Goal: Task Accomplishment & Management: Complete application form

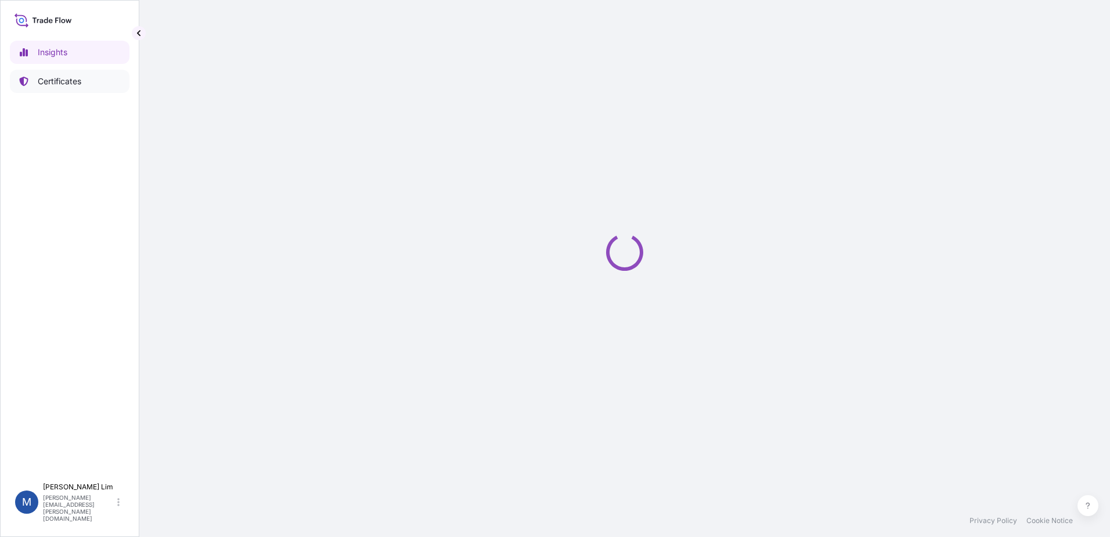
click at [48, 87] on p "Certificates" at bounding box center [60, 81] width 44 height 12
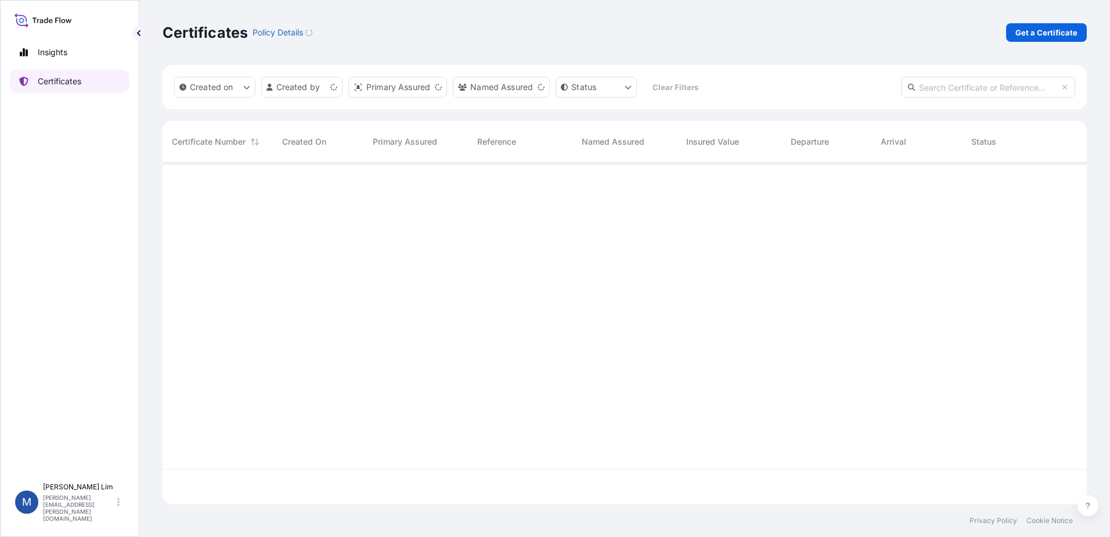
scroll to position [339, 916]
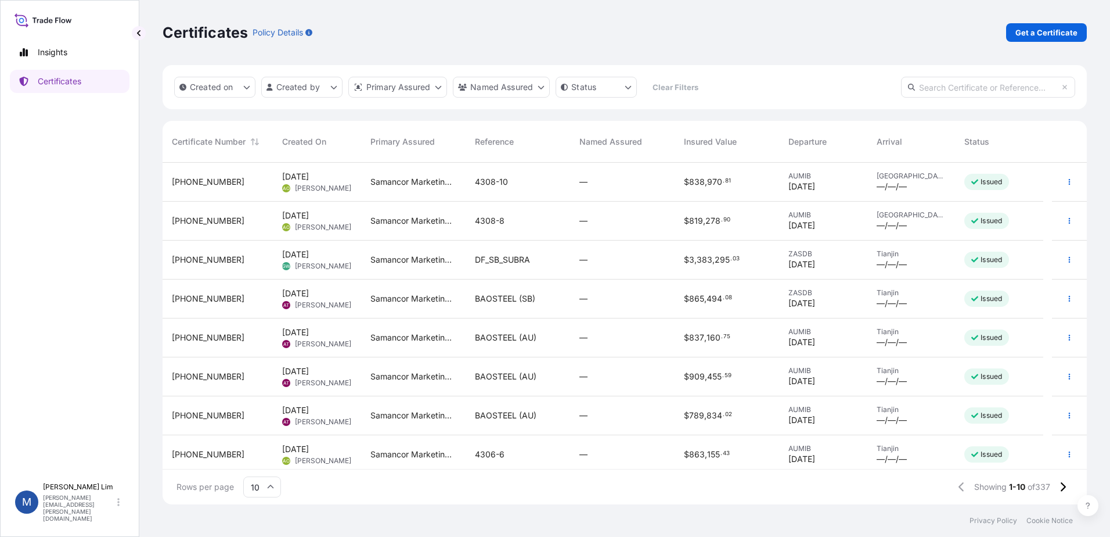
click at [258, 486] on input "10" at bounding box center [262, 486] width 38 height 21
click at [268, 450] on div "50" at bounding box center [262, 455] width 28 height 22
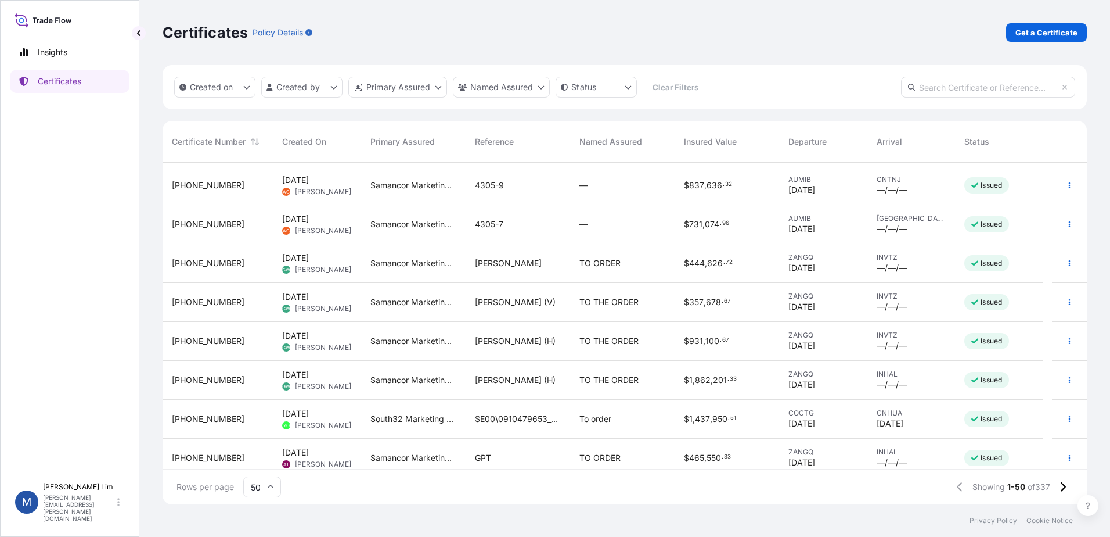
scroll to position [407, 0]
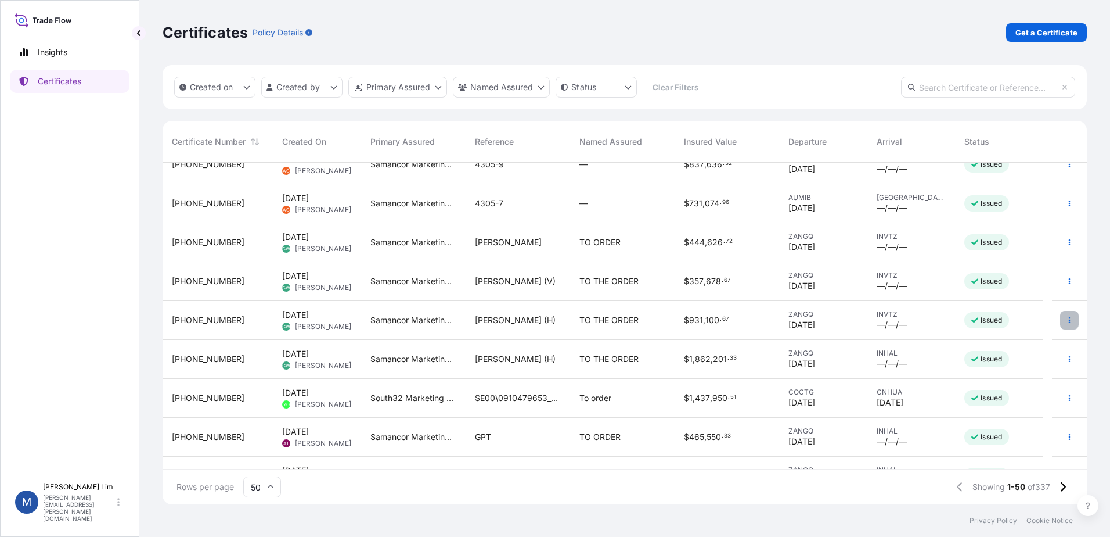
click at [1069, 318] on icon "button" at bounding box center [1070, 320] width 2 height 6
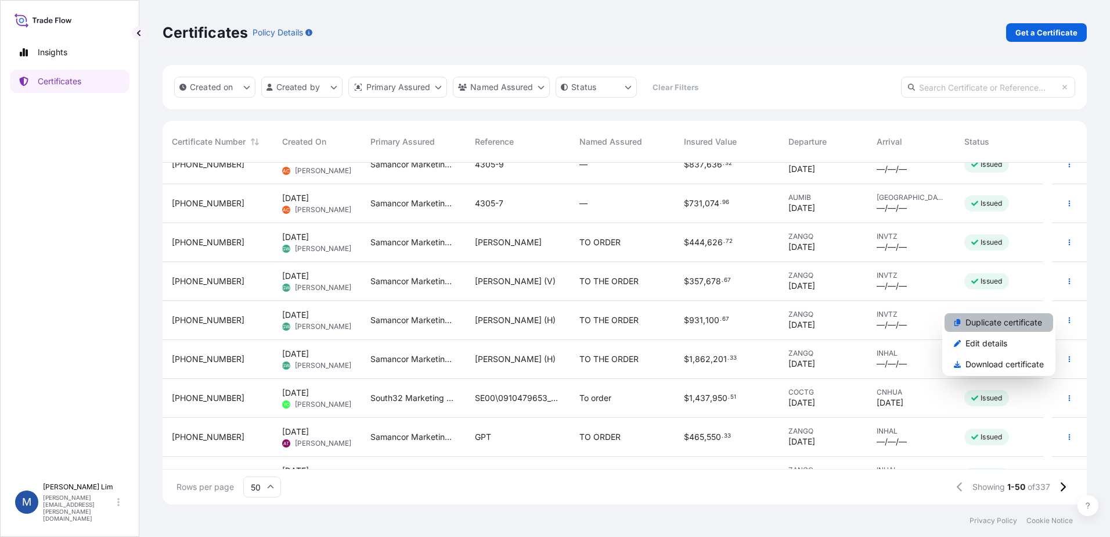
click at [990, 318] on p "Duplicate certificate" at bounding box center [1004, 323] width 77 height 12
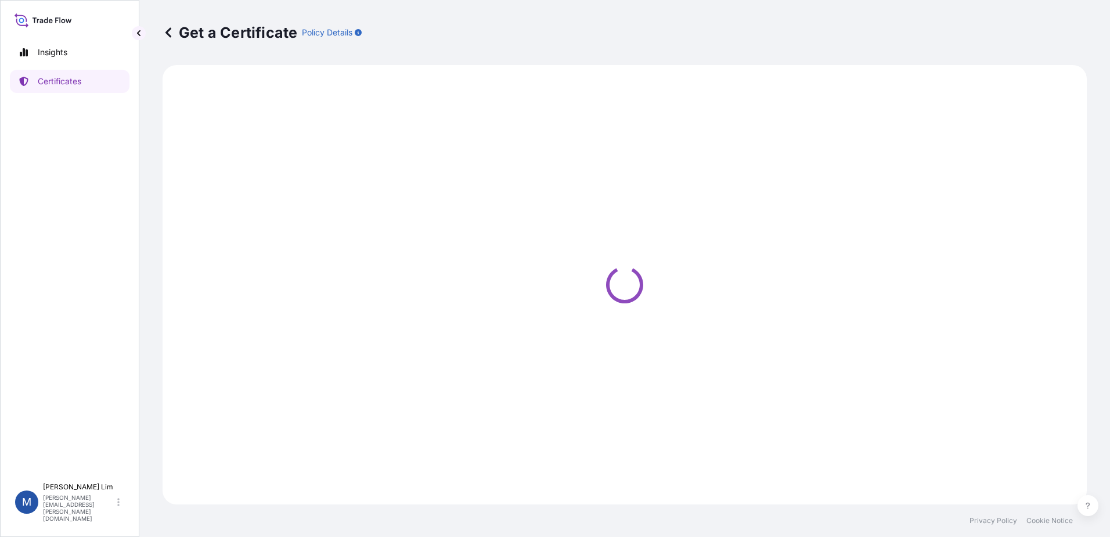
select select "Sea"
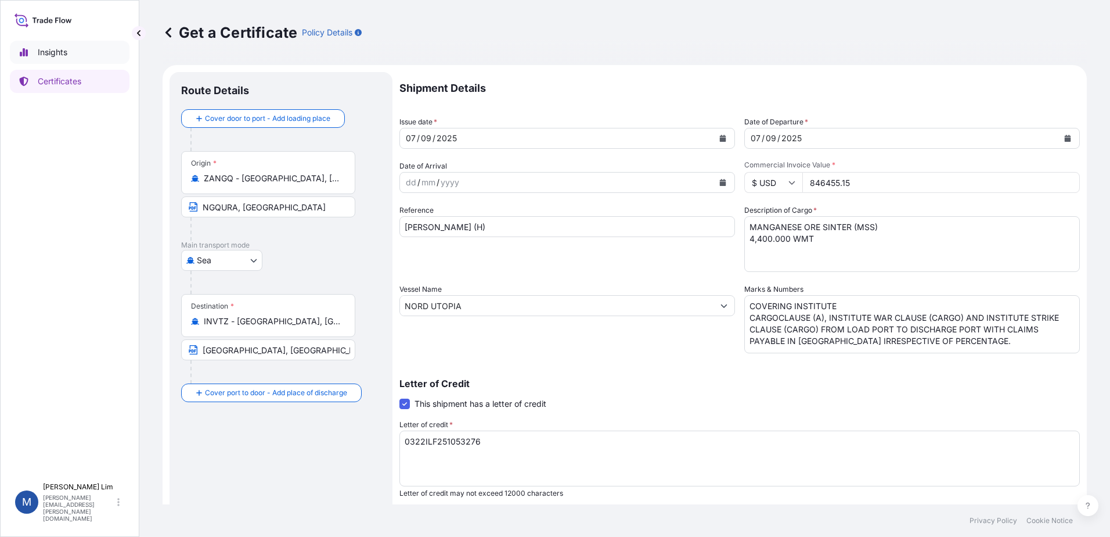
select select "31710"
click at [179, 31] on p "Get a Certificate" at bounding box center [230, 32] width 135 height 19
click at [167, 34] on icon at bounding box center [169, 32] width 6 height 10
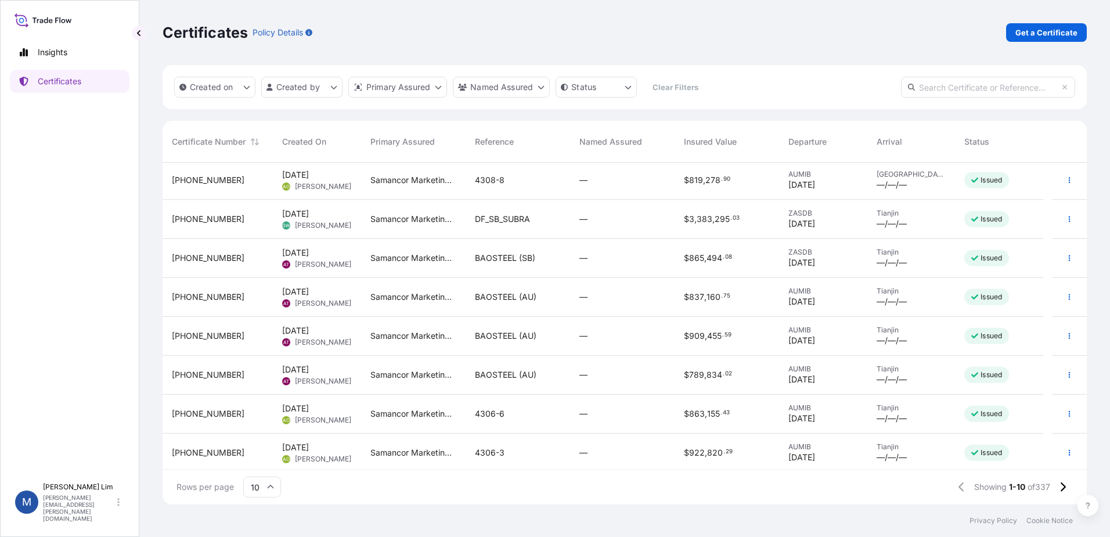
scroll to position [83, 0]
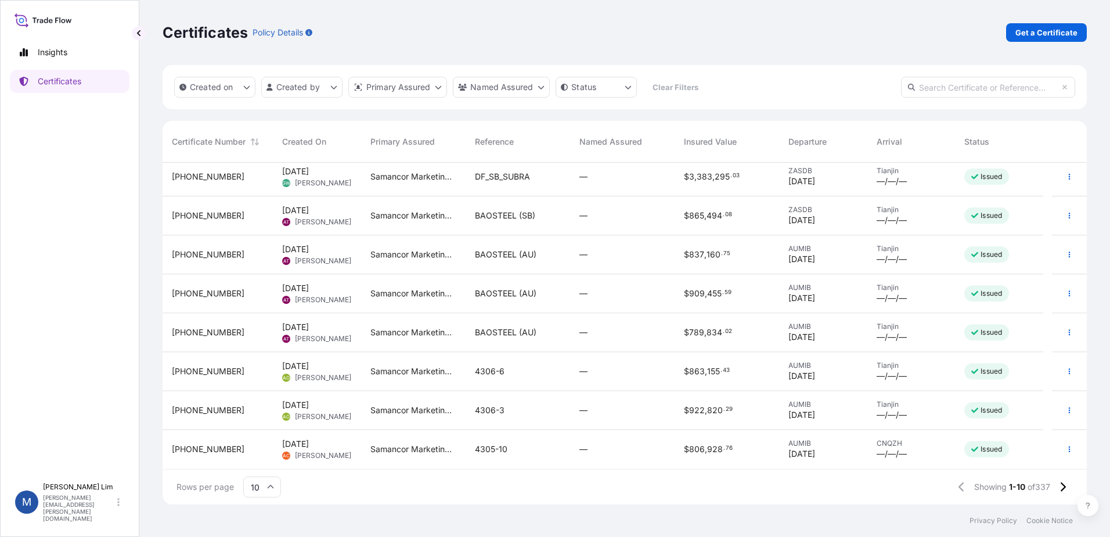
click at [276, 490] on input "10" at bounding box center [262, 486] width 38 height 21
click at [259, 451] on div "50" at bounding box center [262, 455] width 28 height 22
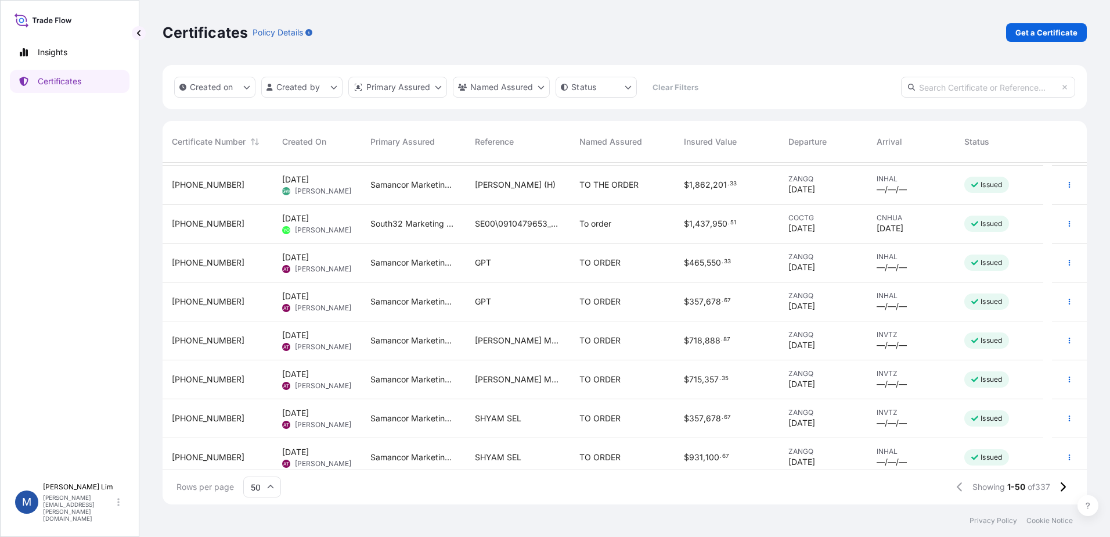
scroll to position [523, 0]
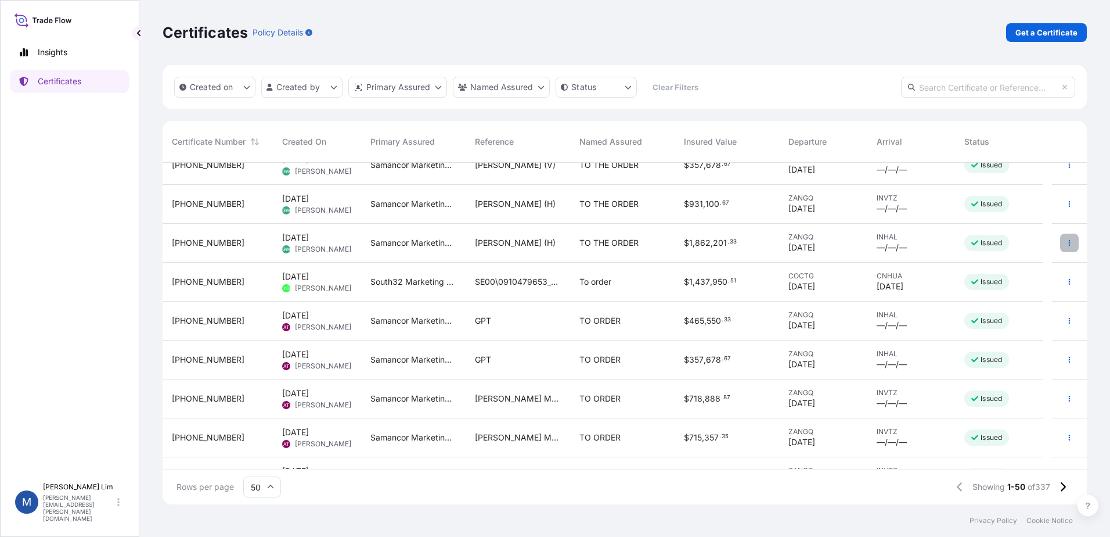
click at [1069, 244] on icon "button" at bounding box center [1070, 243] width 2 height 6
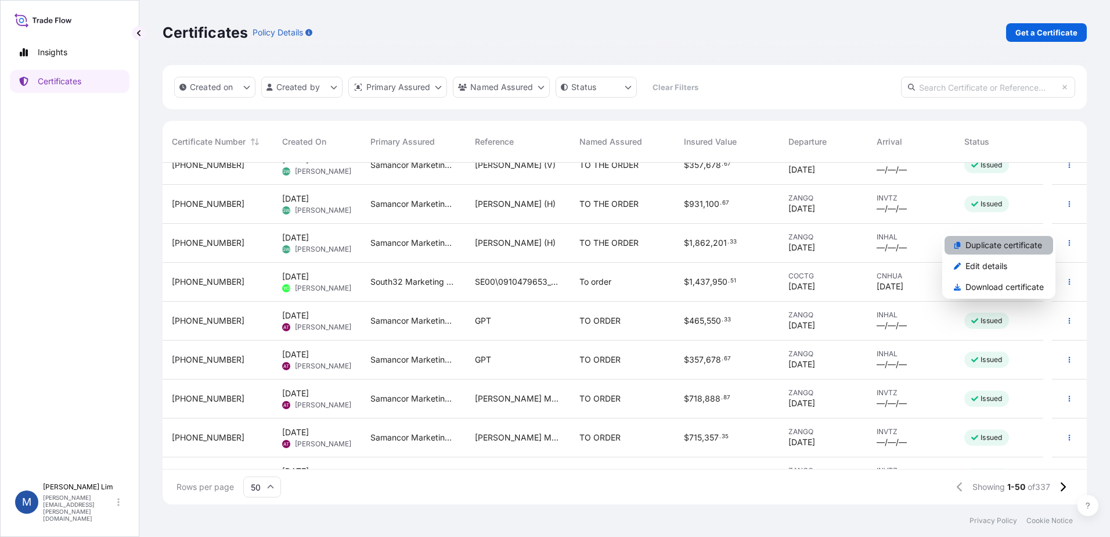
click at [966, 251] on link "Duplicate certificate" at bounding box center [999, 245] width 109 height 19
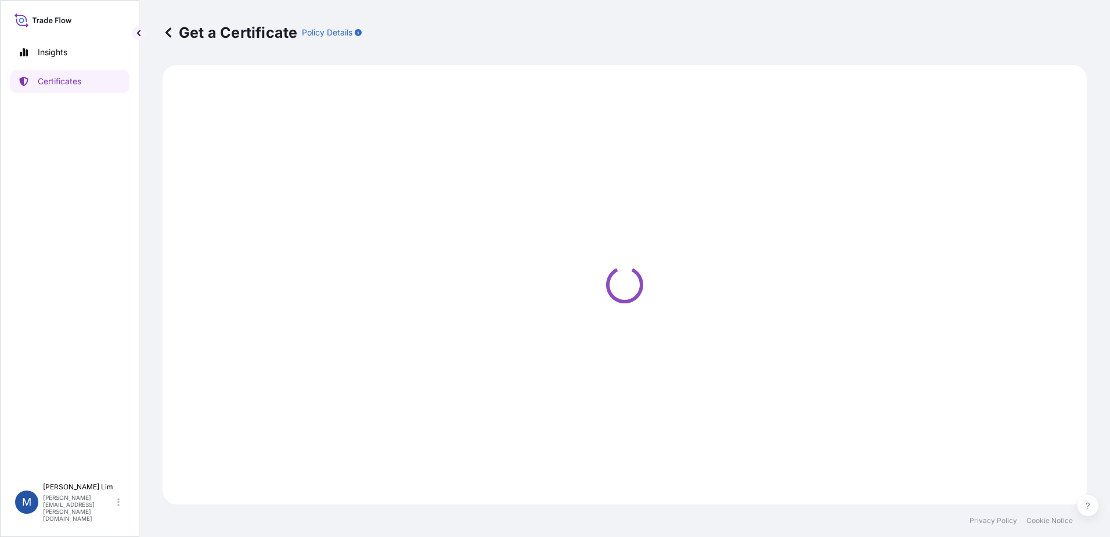
select select "Sea"
select select "31710"
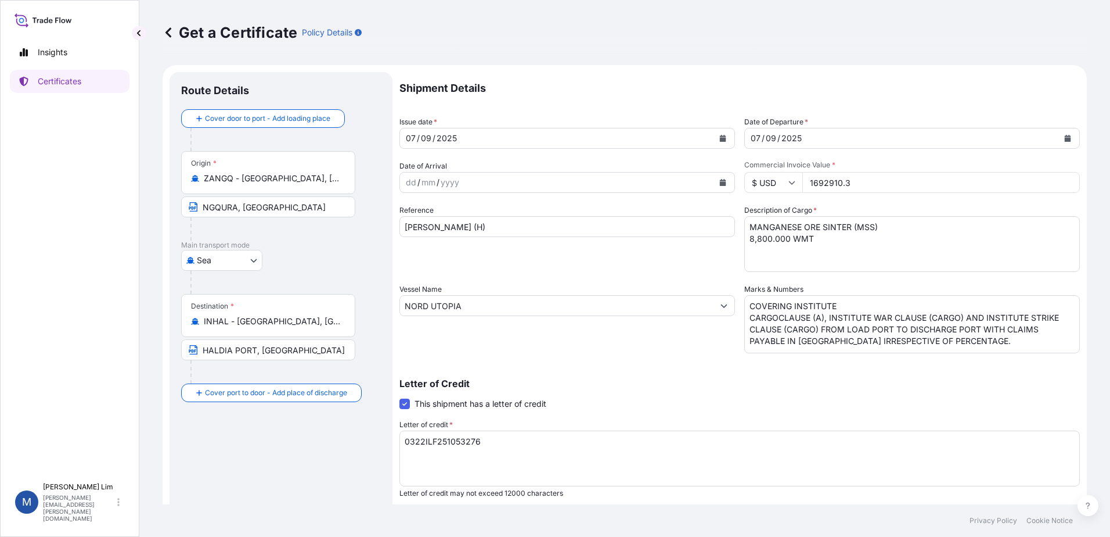
drag, startPoint x: 850, startPoint y: 189, endPoint x: 799, endPoint y: 183, distance: 51.5
click at [803, 183] on input "1692910.3" at bounding box center [942, 182] width 278 height 21
type input "846455.15"
click at [812, 251] on textarea "MANGANESE ORE SINTER (MSS) 8,800.000 WMT" at bounding box center [913, 244] width 336 height 56
drag, startPoint x: 750, startPoint y: 239, endPoint x: 742, endPoint y: 239, distance: 8.1
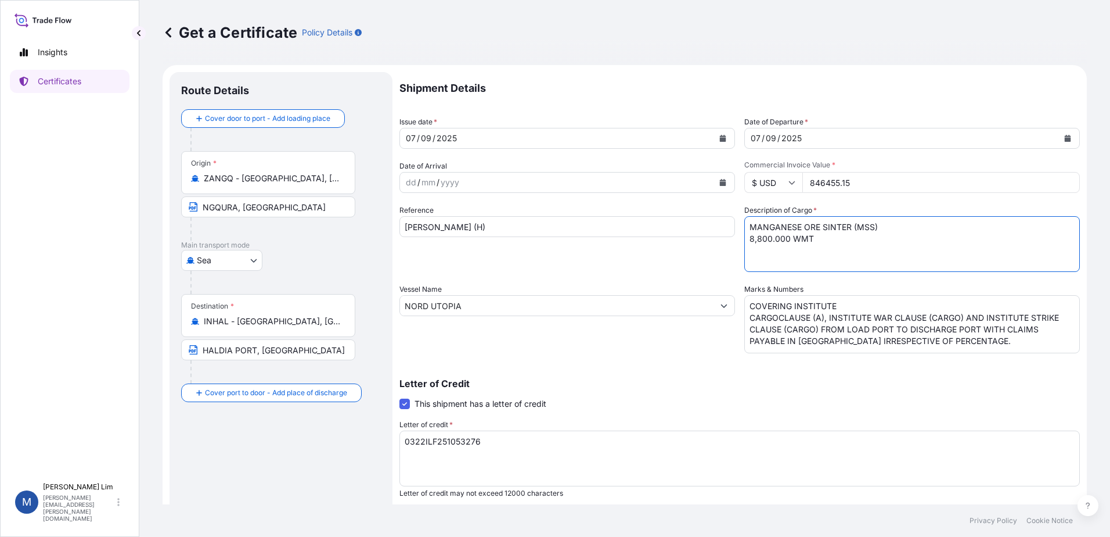
click at [745, 239] on textarea "MANGANESE ORE SINTER (MSS) 8,800.000 WMT" at bounding box center [913, 244] width 336 height 56
click at [760, 239] on textarea "MANGANESE ORE SINTER (MSS) 8,800.000 WMT" at bounding box center [913, 244] width 336 height 56
type textarea "MANGANESE ORE SINTER (MSS) 4,400.000 WMT"
drag, startPoint x: 463, startPoint y: 226, endPoint x: 383, endPoint y: 225, distance: 80.7
click at [383, 225] on form "Route Details Cover door to port - Add loading place Place of loading Road / [G…" at bounding box center [625, 365] width 925 height 600
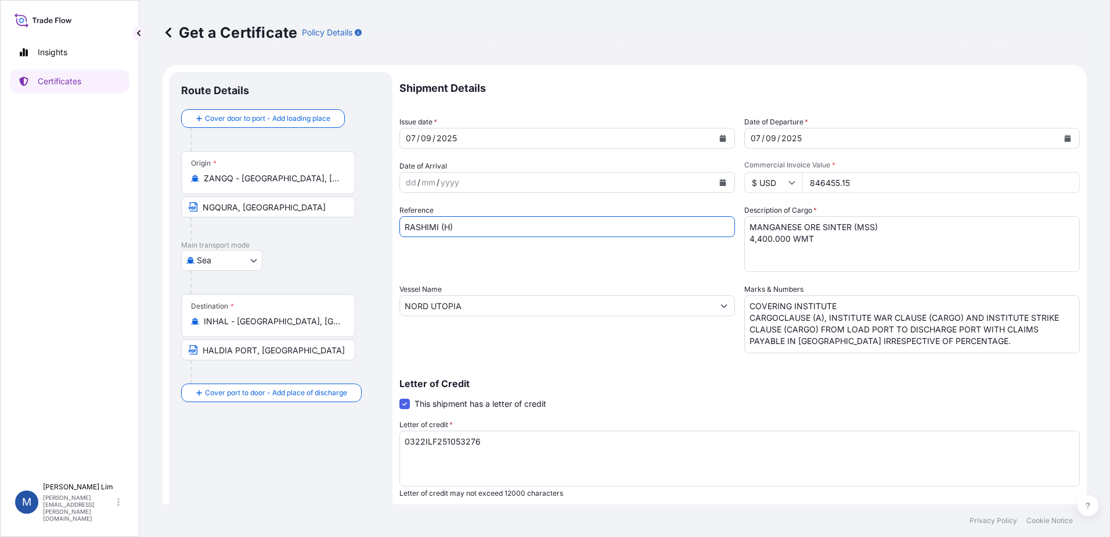
type input "RASHIMI (H)"
click at [568, 363] on div "Shipment Details Issue date * [DATE] Date of Departure * [DATE] Date of Arrival…" at bounding box center [740, 348] width 681 height 553
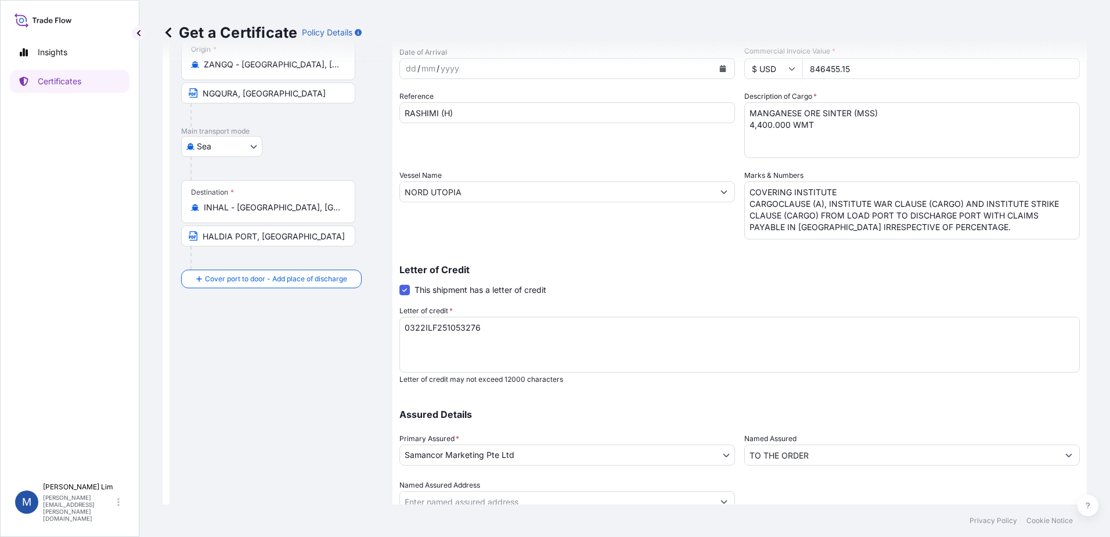
scroll to position [116, 0]
drag, startPoint x: 577, startPoint y: 368, endPoint x: 538, endPoint y: 353, distance: 41.7
click at [577, 368] on textarea "0322ILF251053276" at bounding box center [740, 342] width 681 height 56
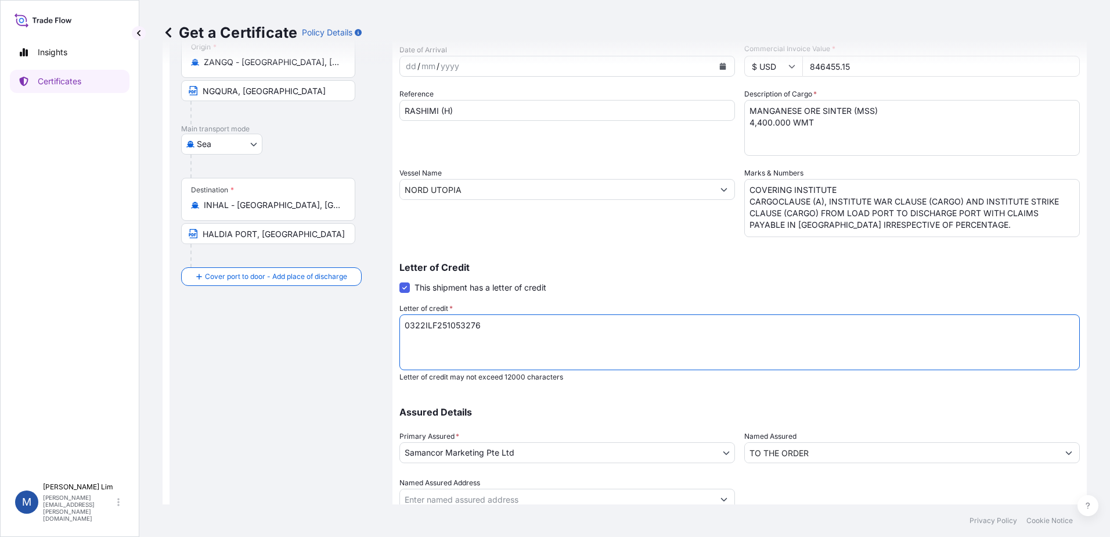
drag, startPoint x: 532, startPoint y: 346, endPoint x: 298, endPoint y: 325, distance: 235.0
click at [298, 325] on form "Route Details Cover door to port - Add loading place Place of loading Road / [G…" at bounding box center [625, 249] width 925 height 600
paste textarea "045525IM9000006"
click at [495, 350] on textarea "0322ILF251053276" at bounding box center [740, 342] width 681 height 56
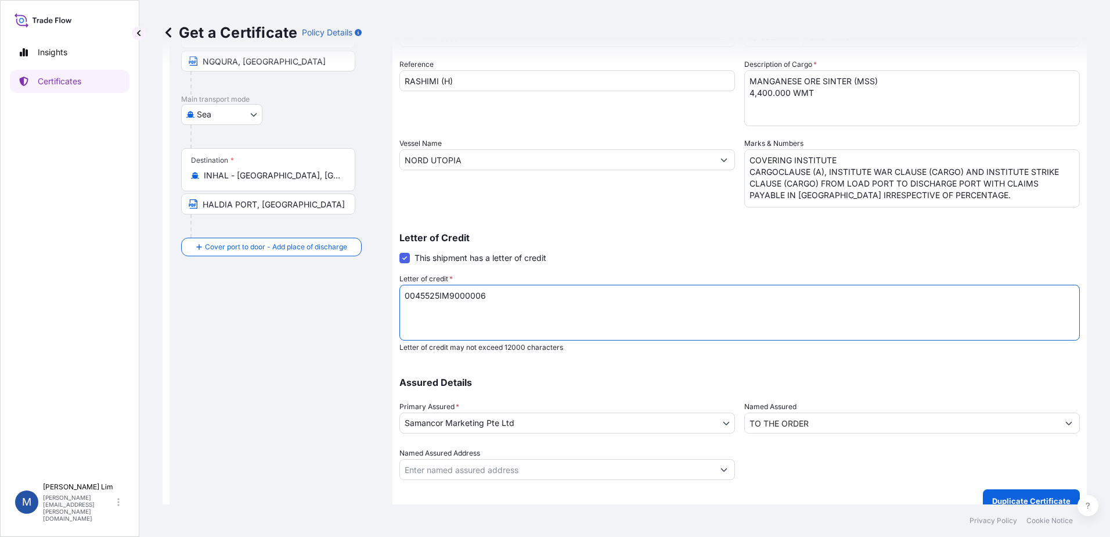
scroll to position [161, 0]
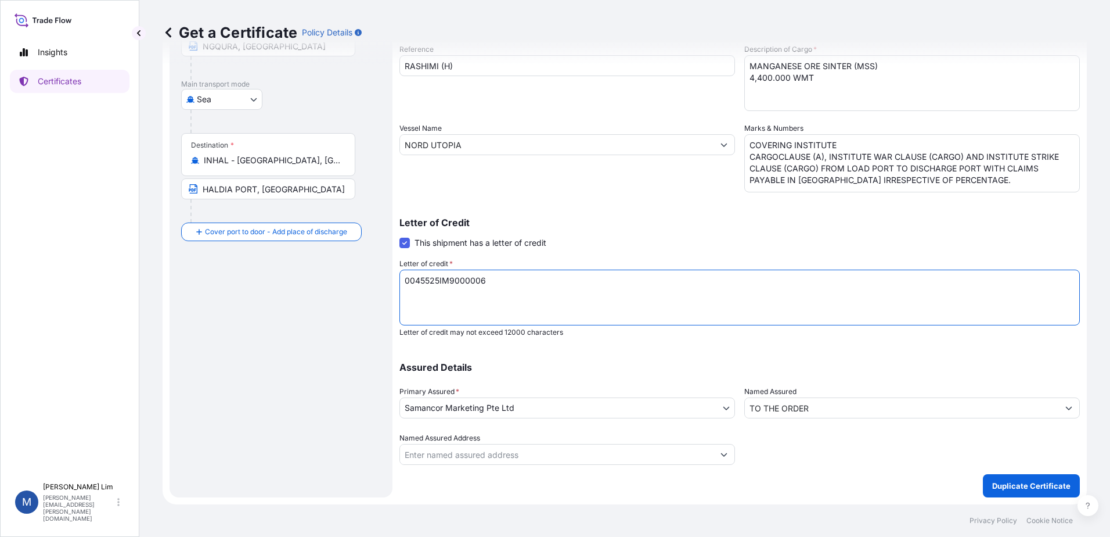
type textarea "0045525IM9000006"
click at [774, 407] on input "TO THE ORDER" at bounding box center [902, 407] width 314 height 21
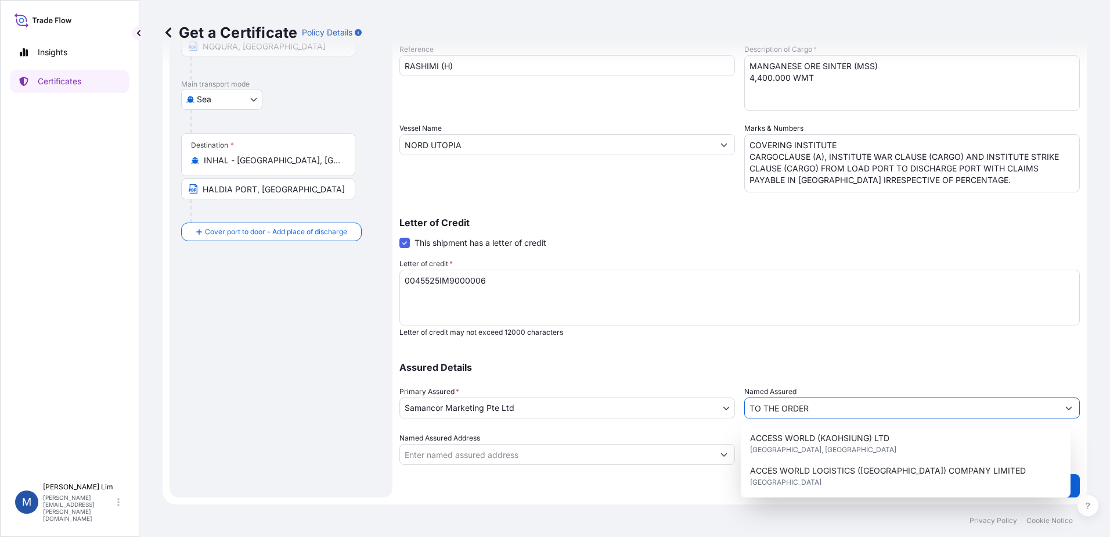
click at [774, 407] on input "TO THE ORDER" at bounding box center [902, 407] width 314 height 21
click at [765, 407] on input "TO THE ORDER" at bounding box center [902, 407] width 314 height 21
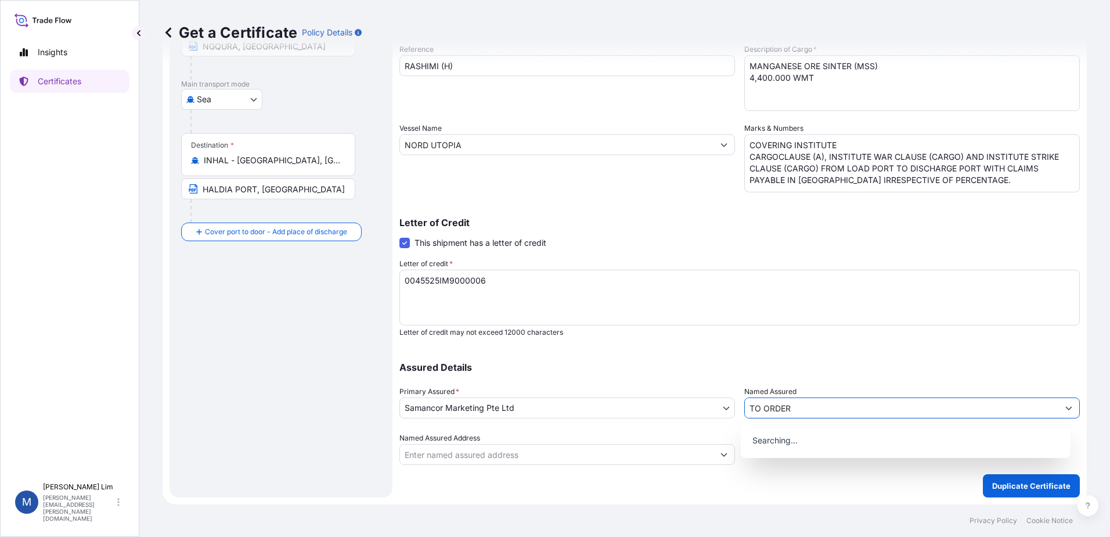
type input "TO ORDER"
click at [848, 337] on div "Shipment Details Issue date * [DATE] Date of Departure * [DATE] Date of Arrival…" at bounding box center [740, 187] width 681 height 553
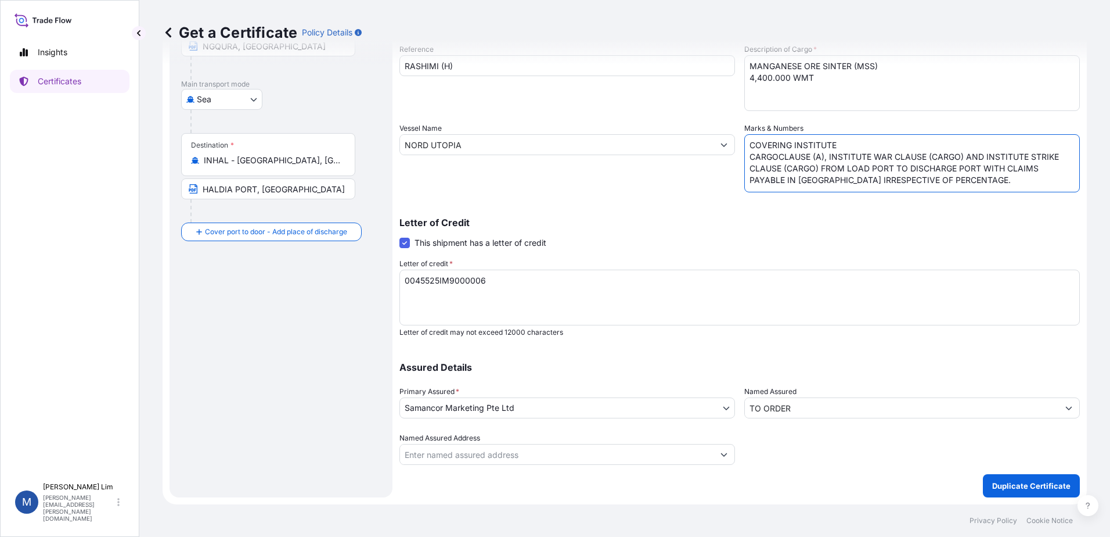
click at [946, 174] on textarea "COVERING INSTITUTE CARGOCLAUSE (A), INSTITUTE WAR CLAUSE (CARGO) AND INSTITUTE …" at bounding box center [913, 163] width 336 height 58
drag, startPoint x: 950, startPoint y: 179, endPoint x: 700, endPoint y: 140, distance: 252.3
click at [700, 140] on div "Shipment Details Issue date * [DATE] Date of Departure * [DATE] Date of Arrival…" at bounding box center [740, 187] width 681 height 553
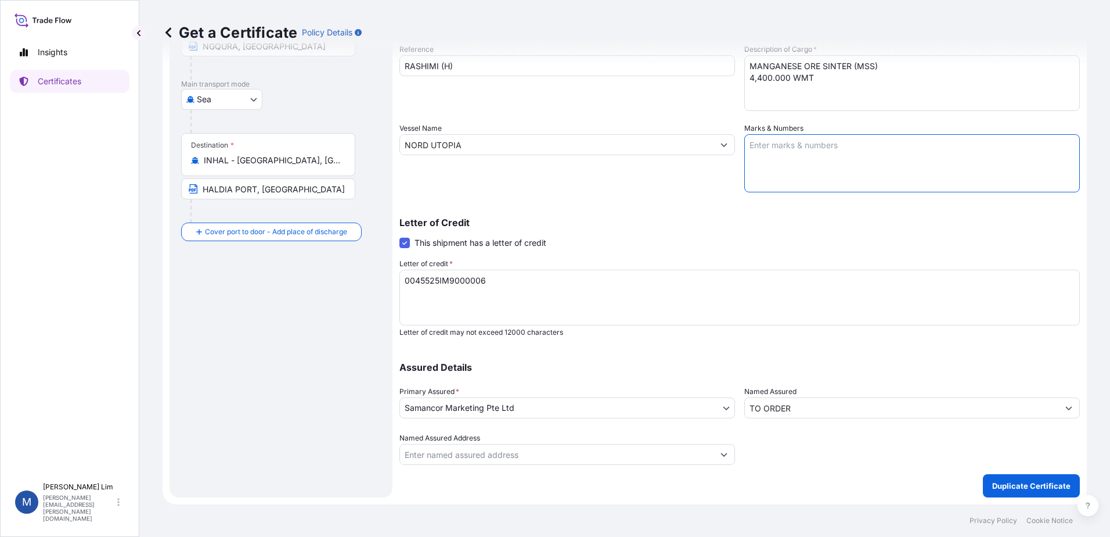
paste textarea "COVERING RISKS AS PER INSTITUTE CARGO CLAUSES(A), INCLUDING RISKS OF WAR, STRIK…"
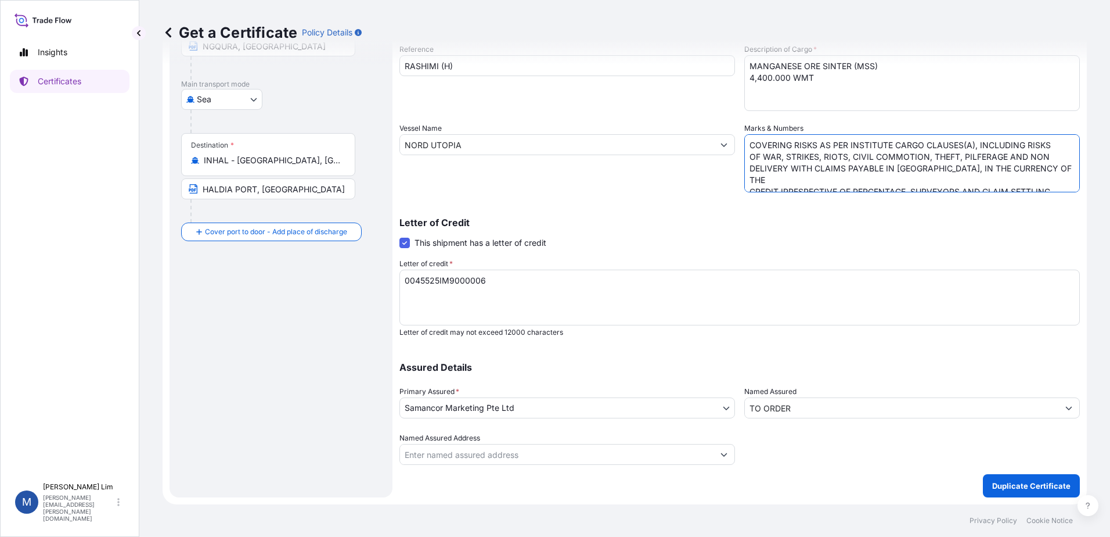
scroll to position [39, 0]
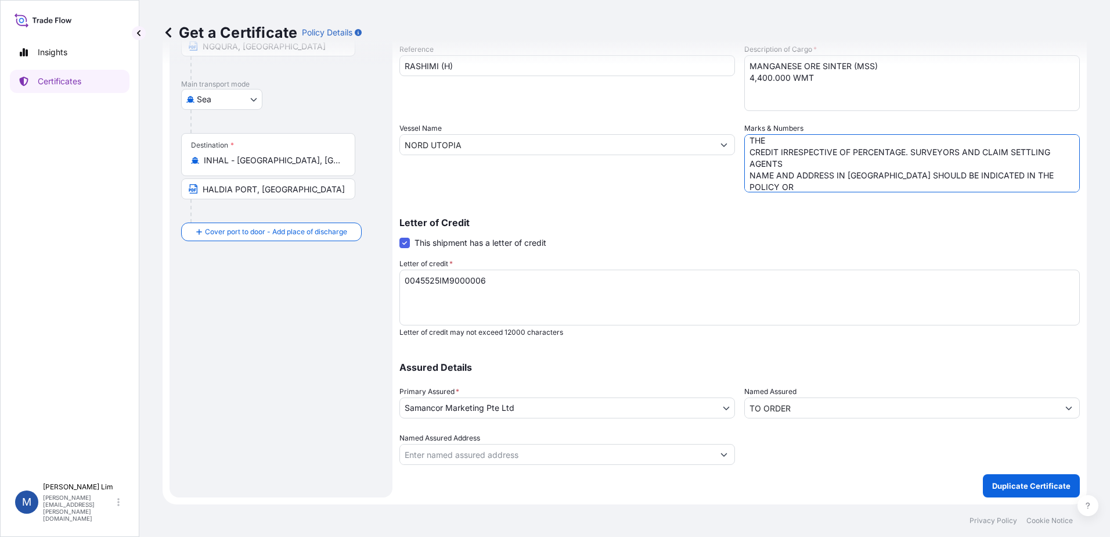
click at [824, 150] on textarea "COVERING INSTITUTE CARGOCLAUSE (A), INSTITUTE WAR CLAUSE (CARGO) AND INSTITUTE …" at bounding box center [913, 163] width 336 height 58
click at [796, 168] on textarea "COVERING INSTITUTE CARGOCLAUSE (A), INSTITUTE WAR CLAUSE (CARGO) AND INSTITUTE …" at bounding box center [913, 163] width 336 height 58
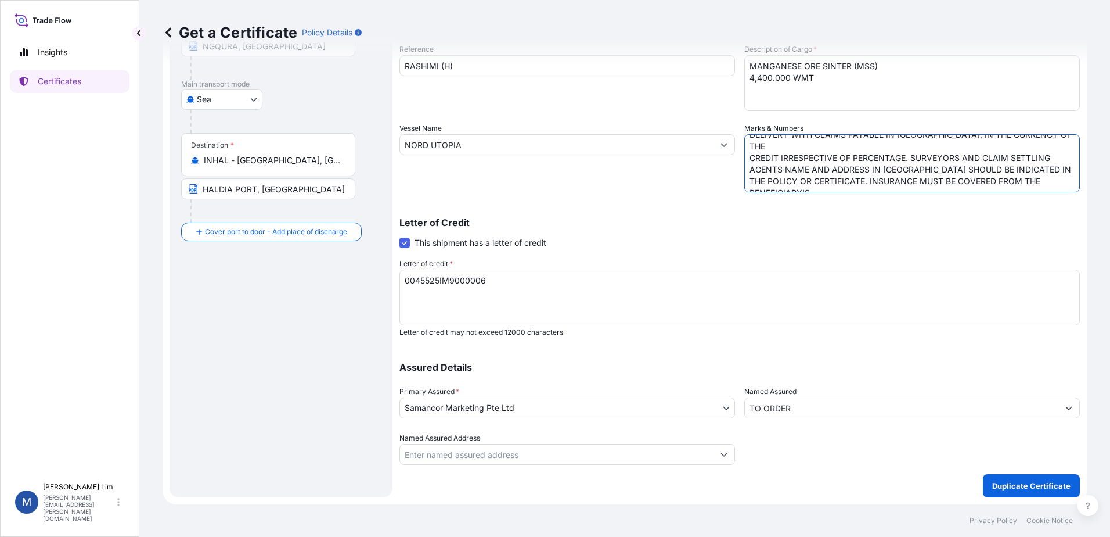
click at [614, 214] on div "Letter of Credit This shipment has a letter of credit Letter of credit * 0322IL…" at bounding box center [740, 270] width 681 height 133
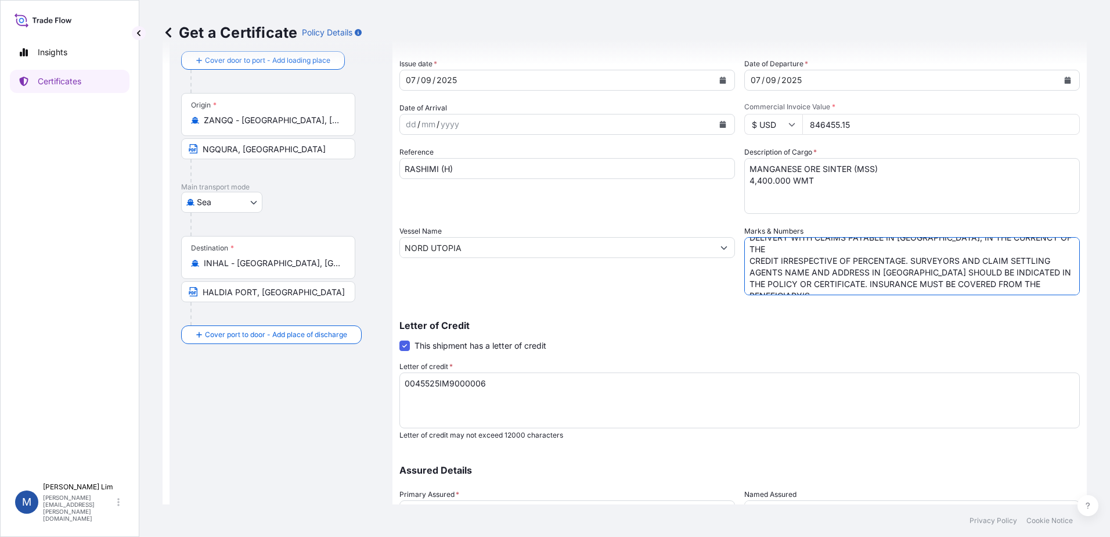
drag, startPoint x: 905, startPoint y: 250, endPoint x: 814, endPoint y: 274, distance: 94.1
click at [814, 274] on textarea "COVERING INSTITUTE CARGOCLAUSE (A), INSTITUTE WAR CLAUSE (CARGO) AND INSTITUTE …" at bounding box center [913, 266] width 336 height 58
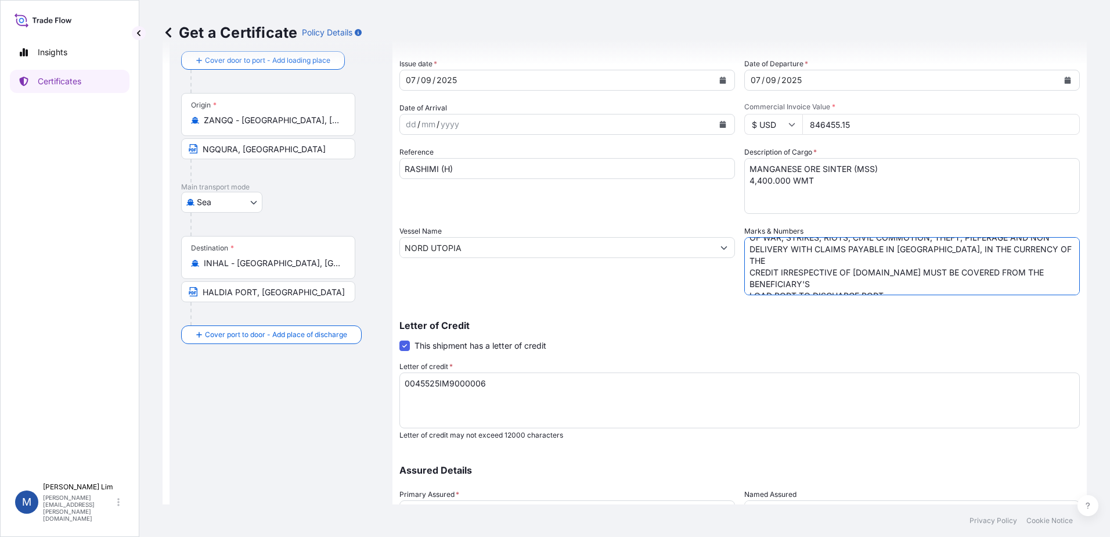
click at [897, 281] on textarea "COVERING INSTITUTE CARGOCLAUSE (A), INSTITUTE WAR CLAUSE (CARGO) AND INSTITUTE …" at bounding box center [913, 266] width 336 height 58
paste textarea "SURVEYORS AND CLAIM SETTLING AGENTS NAME AND ADDRESS IN [GEOGRAPHIC_DATA] SHOUL…"
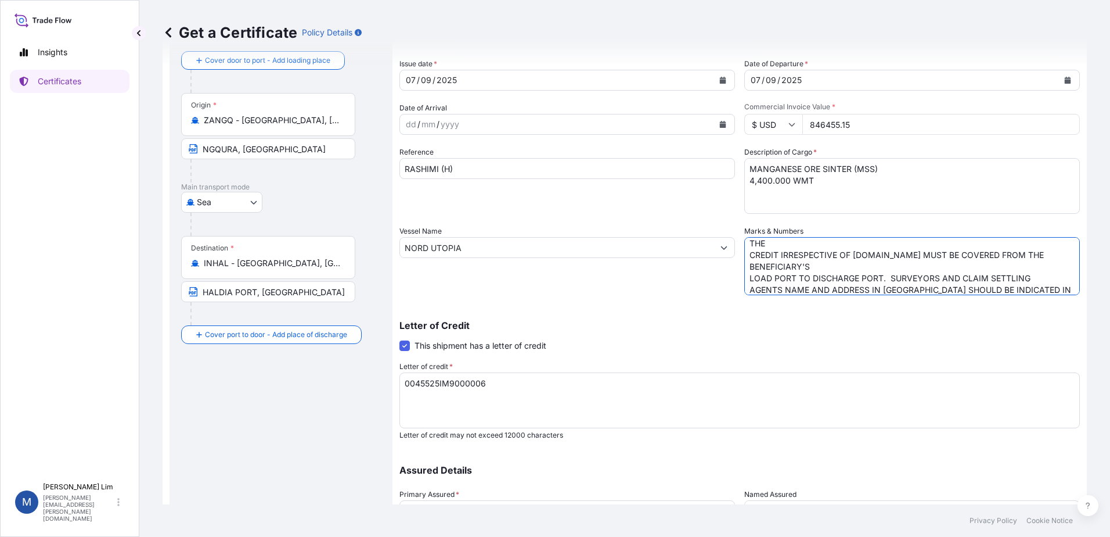
click at [883, 266] on textarea "COVERING INSTITUTE CARGOCLAUSE (A), INSTITUTE WAR CLAUSE (CARGO) AND INSTITUTE …" at bounding box center [913, 266] width 336 height 58
click at [879, 256] on textarea "COVERING INSTITUTE CARGOCLAUSE (A), INSTITUTE WAR CLAUSE (CARGO) AND INSTITUTE …" at bounding box center [913, 266] width 336 height 58
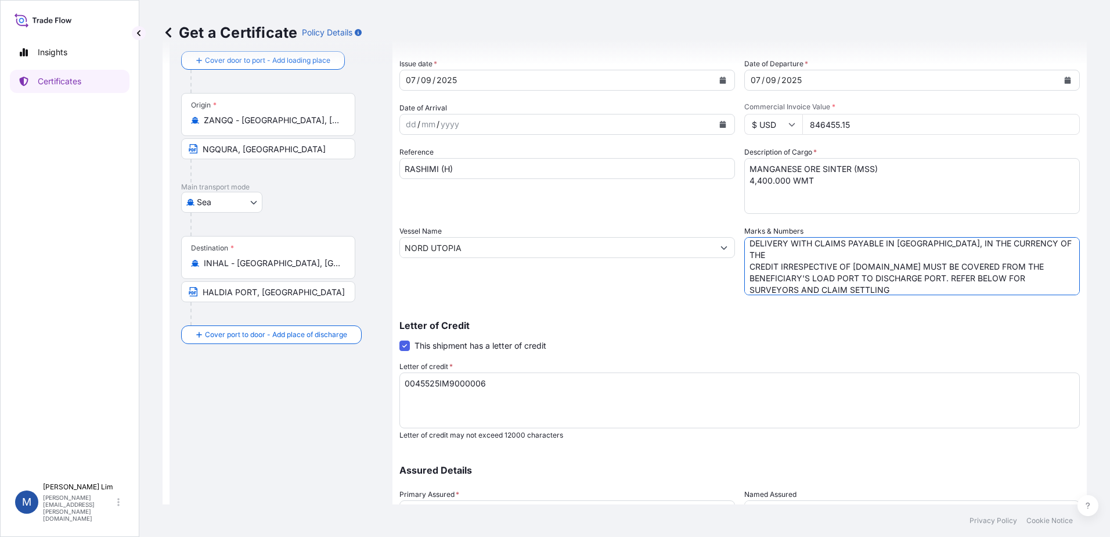
click at [922, 278] on textarea "COVERING INSTITUTE CARGOCLAUSE (A), INSTITUTE WAR CLAUSE (CARGO) AND INSTITUTE …" at bounding box center [913, 266] width 336 height 58
drag, startPoint x: 987, startPoint y: 289, endPoint x: 714, endPoint y: 287, distance: 272.4
click at [720, 290] on div "Shipment Details Issue date * [DATE] Date of Departure * [DATE] Date of Arrival…" at bounding box center [740, 290] width 681 height 553
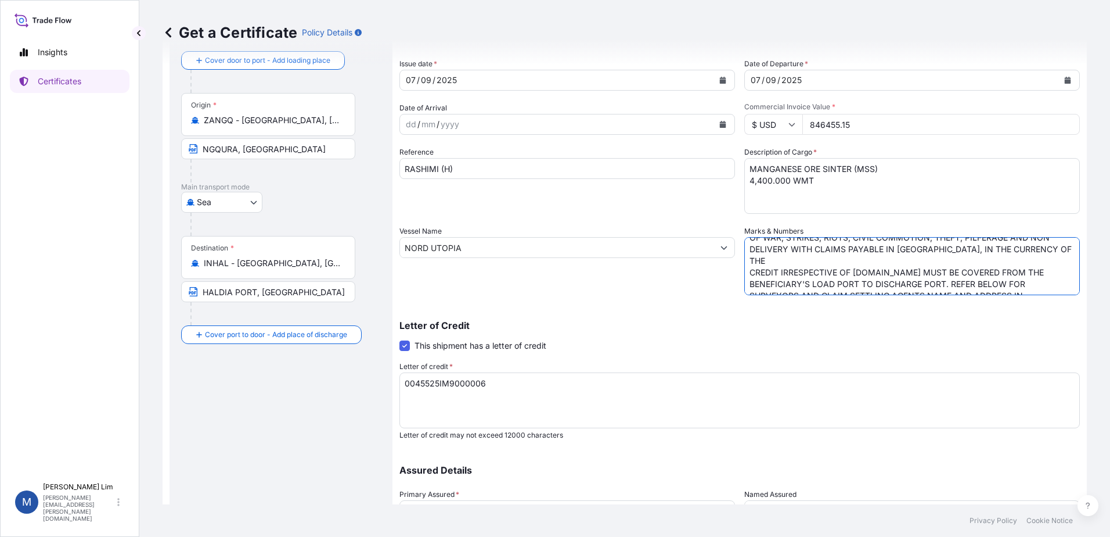
type textarea "COVERING RISKS AS PER INSTITUTE CARGO CLAUSES(A), INCLUDING RISKS OF WAR, STRIK…"
click at [540, 307] on div "Letter of Credit This shipment has a letter of credit Letter of credit * 0322IL…" at bounding box center [740, 373] width 681 height 133
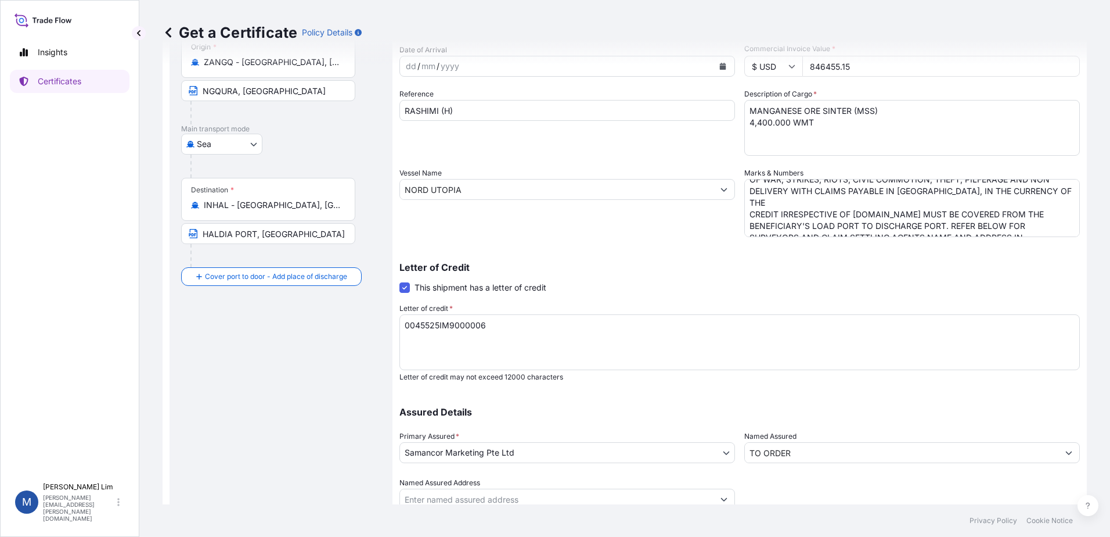
scroll to position [161, 0]
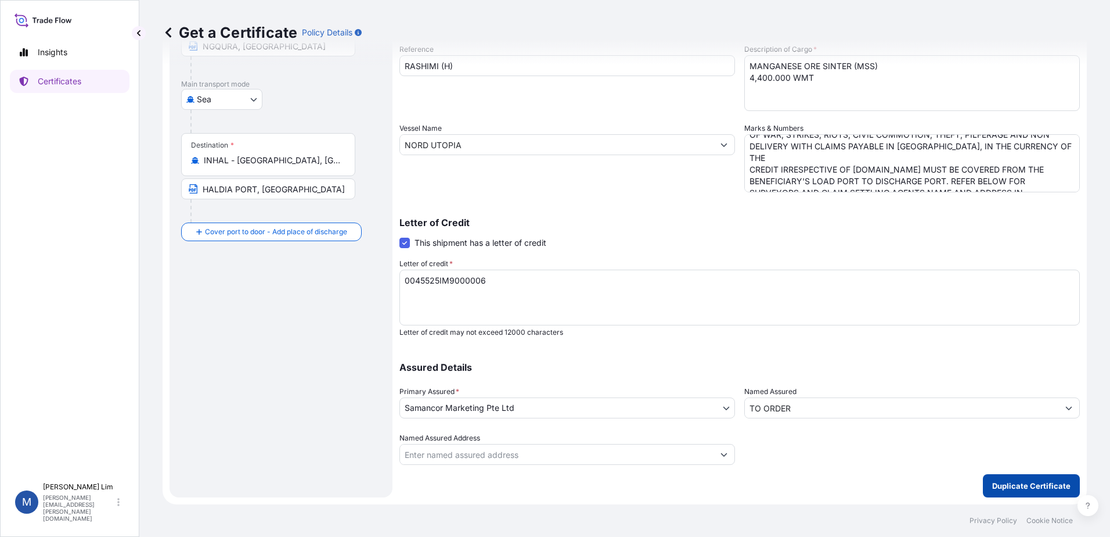
click at [1033, 485] on p "Duplicate Certificate" at bounding box center [1032, 486] width 78 height 12
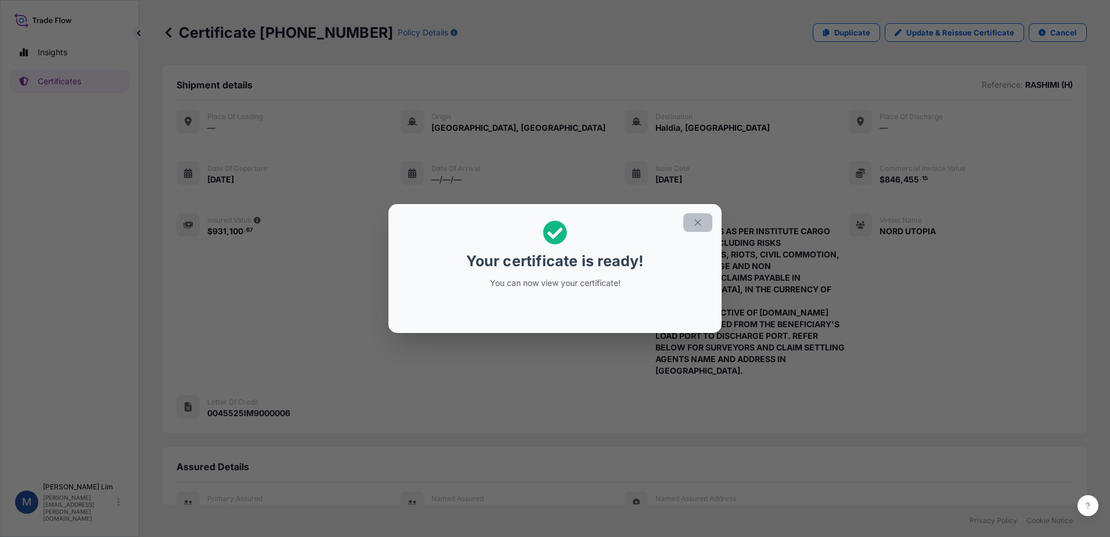
click at [689, 228] on button "button" at bounding box center [698, 222] width 29 height 19
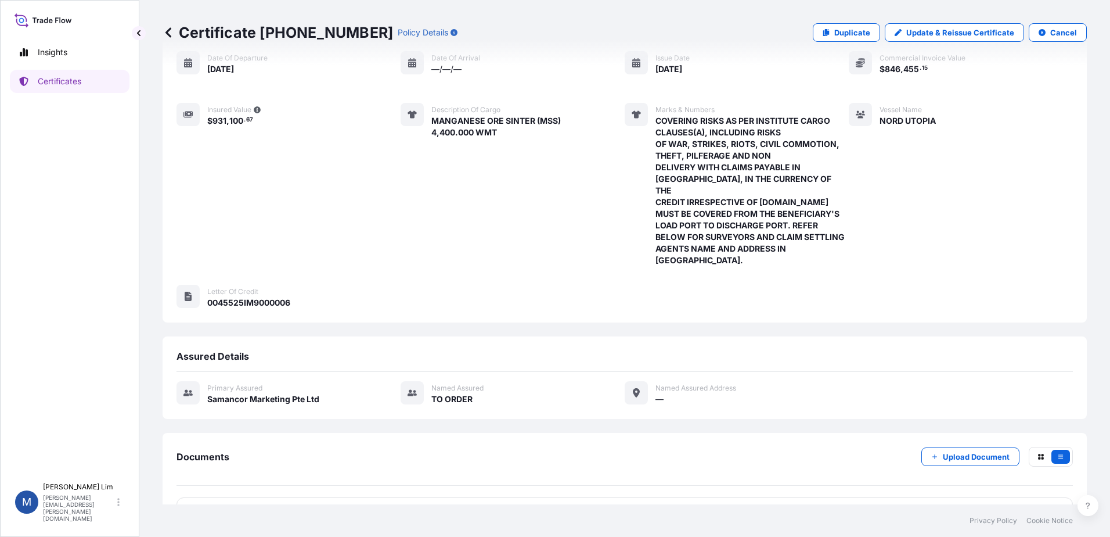
scroll to position [136, 0]
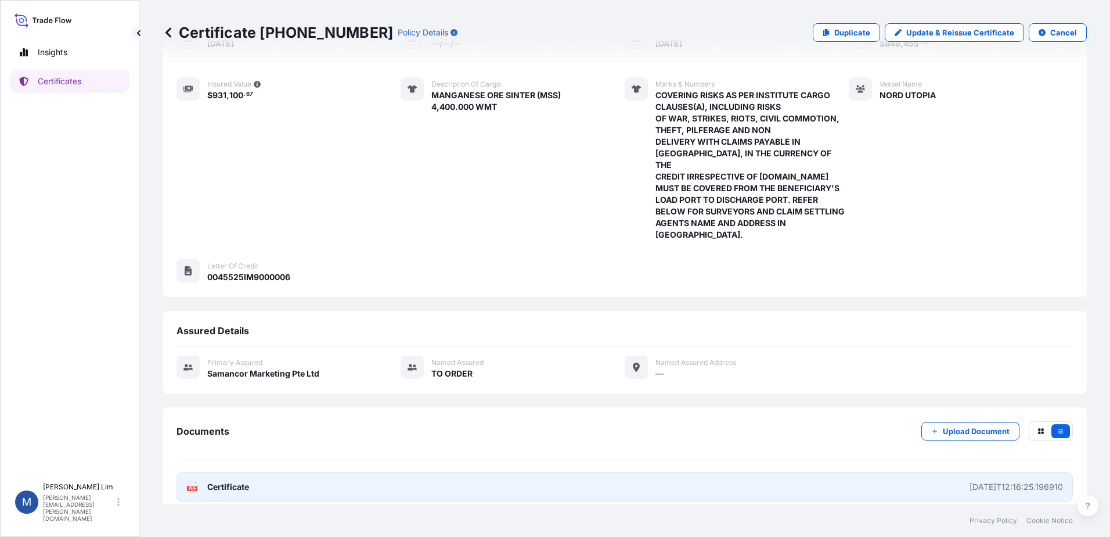
click at [888, 472] on link "PDF Certificate [DATE]T12:16:25.196910" at bounding box center [625, 487] width 897 height 30
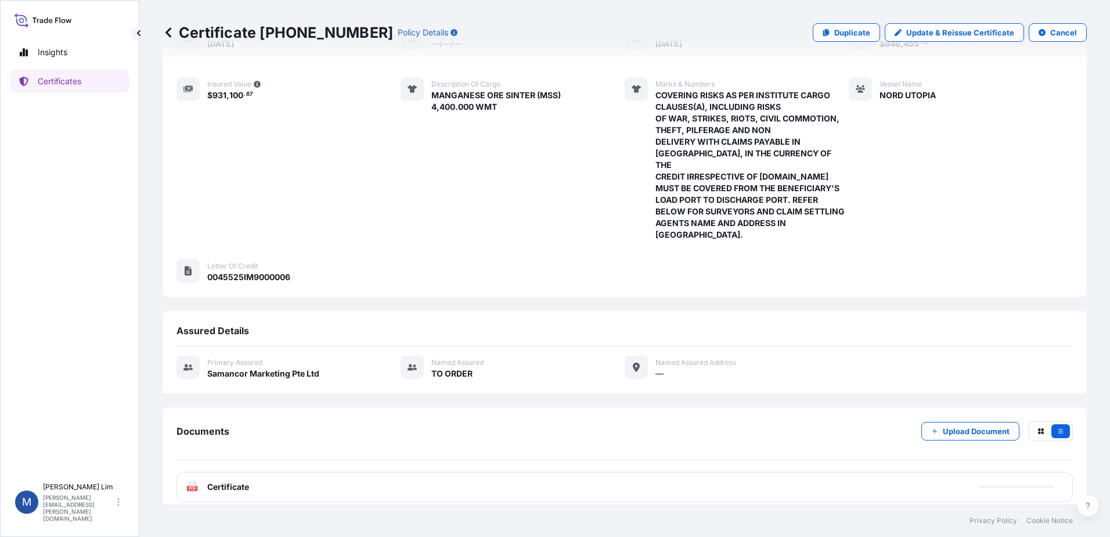
click at [396, 199] on div "Place of Loading — Origin [GEOGRAPHIC_DATA], [GEOGRAPHIC_DATA] Destination [GEO…" at bounding box center [625, 107] width 897 height 267
click at [62, 91] on link "Certificates" at bounding box center [70, 81] width 120 height 23
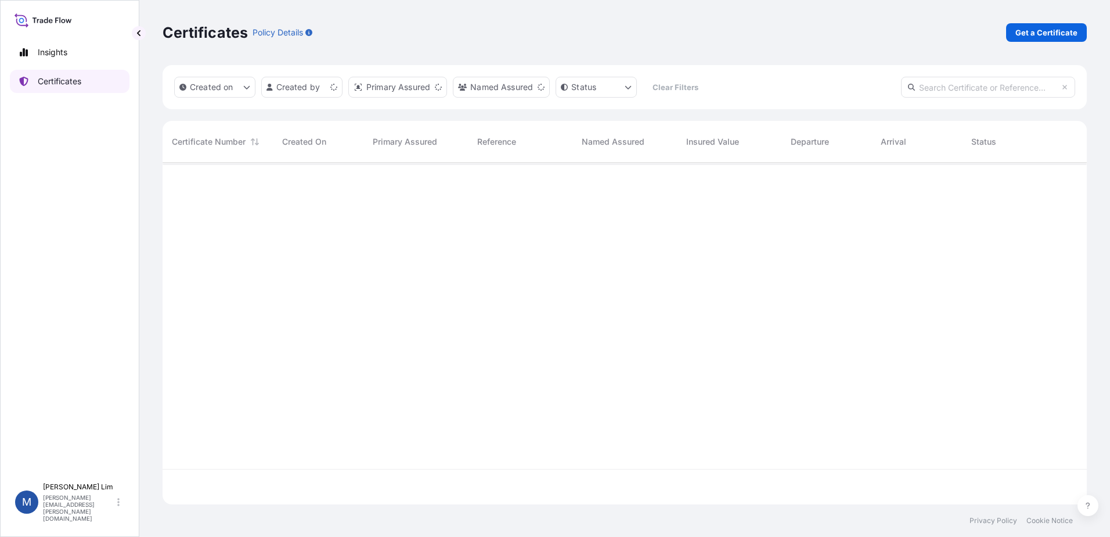
scroll to position [339, 916]
